Goal: Information Seeking & Learning: Understand process/instructions

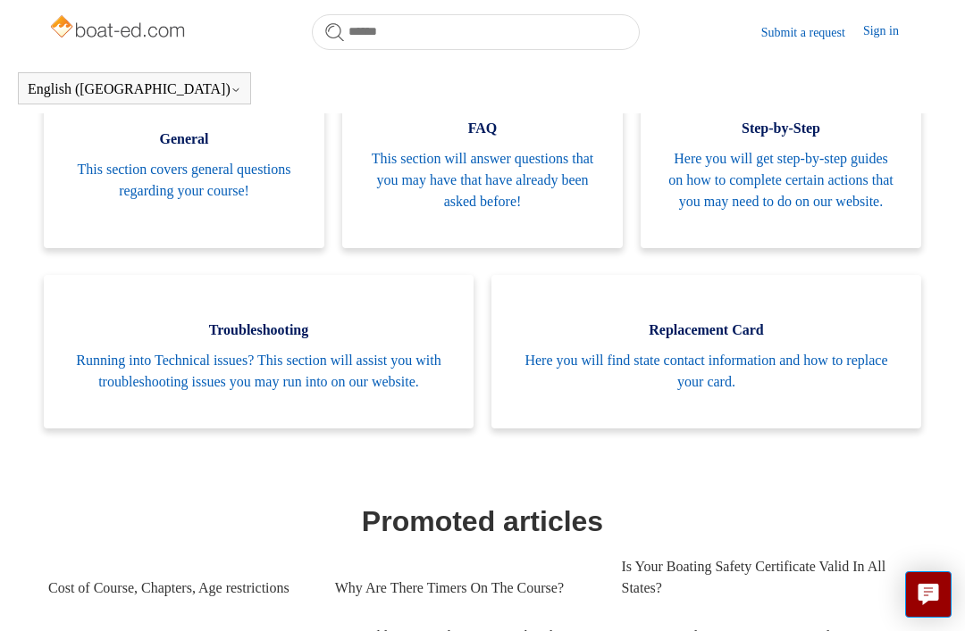
scroll to position [393, 0]
click at [822, 390] on span "Here you will find state contact information and how to replace your card." at bounding box center [706, 370] width 376 height 43
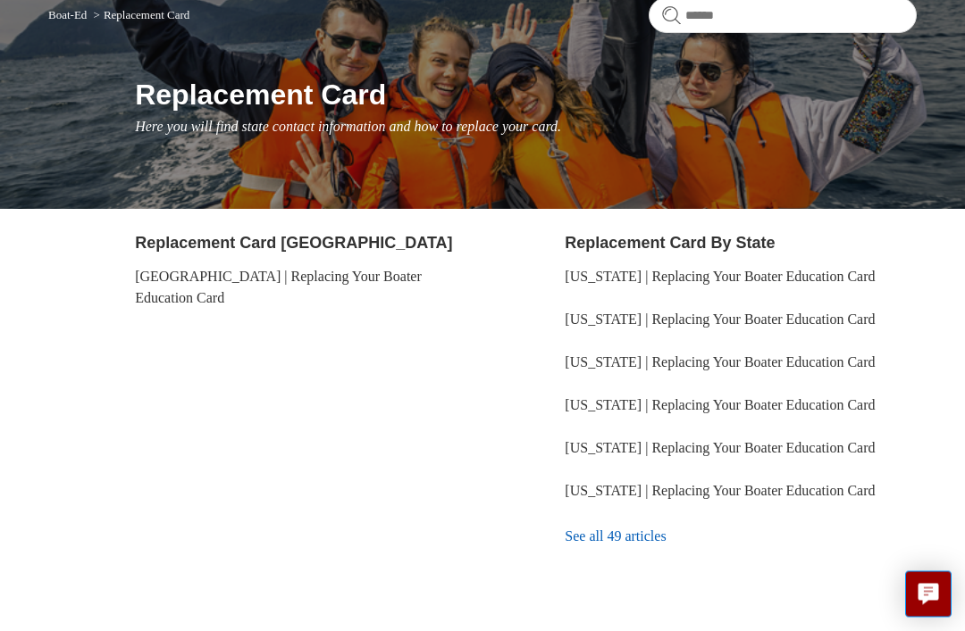
scroll to position [214, 0]
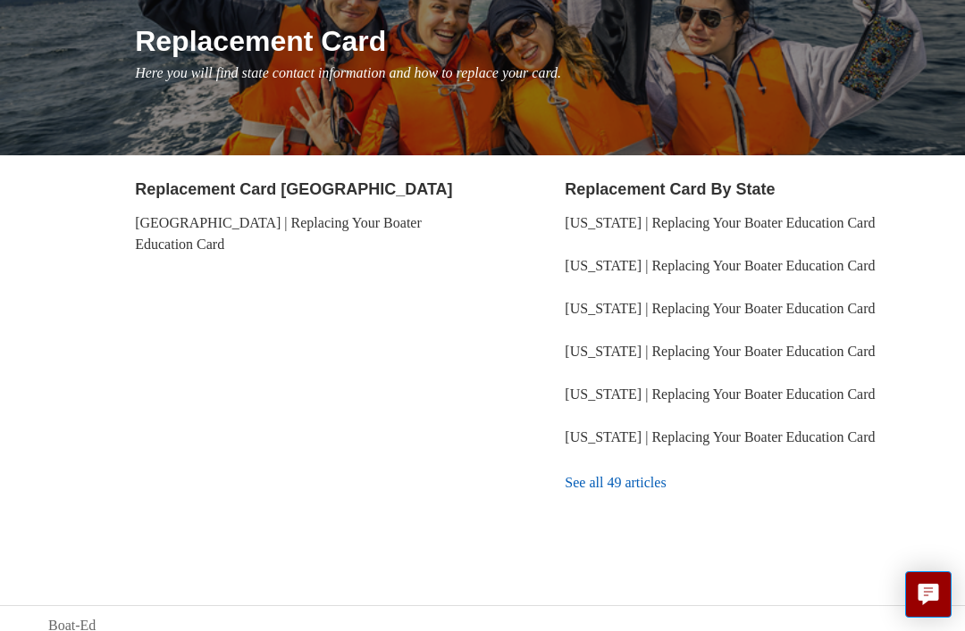
click at [633, 507] on link "See all 49 articles" at bounding box center [740, 483] width 352 height 48
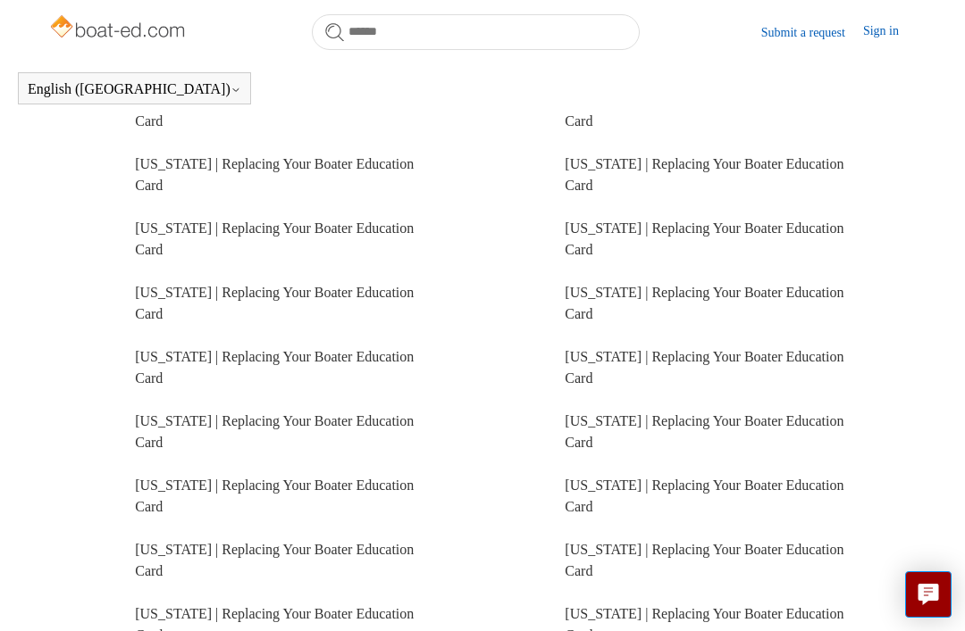
scroll to position [490, 0]
click at [788, 222] on link "[US_STATE] | Replacing Your Boater Education Card" at bounding box center [703, 240] width 279 height 37
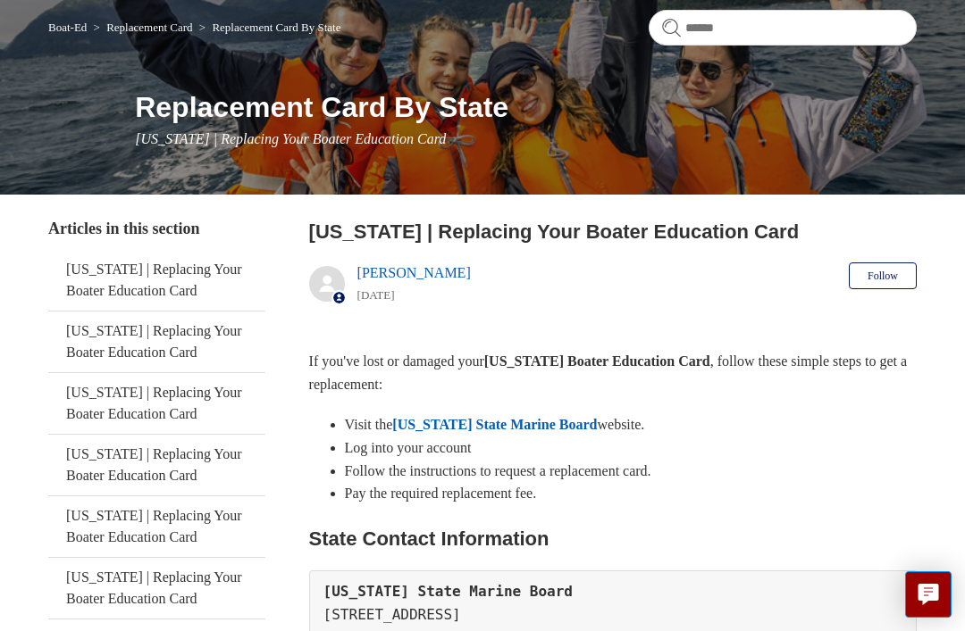
scroll to position [146, 0]
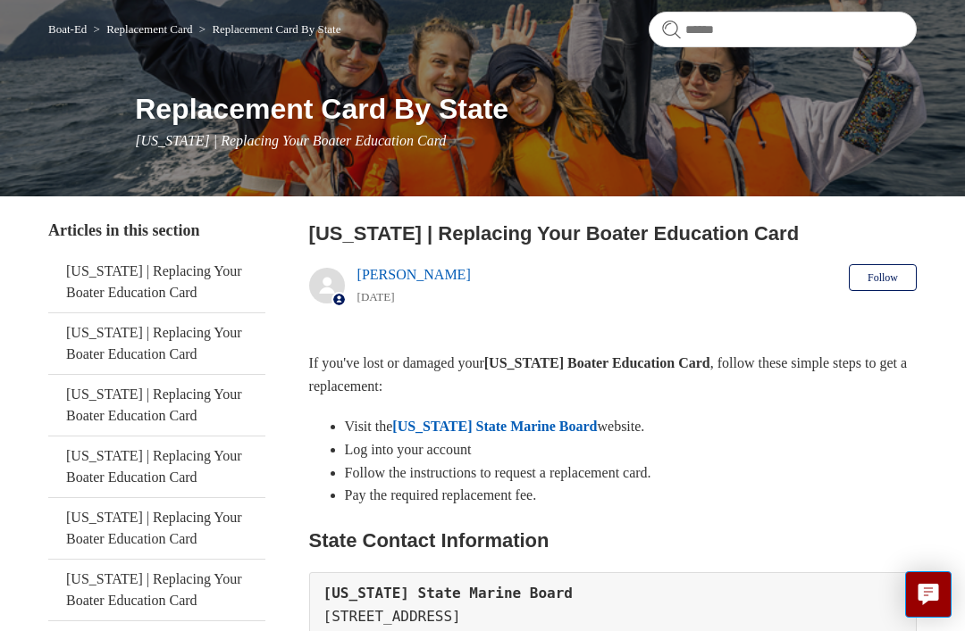
click at [573, 430] on link "[US_STATE] State Marine Board" at bounding box center [494, 426] width 205 height 15
